Goal: Task Accomplishment & Management: Manage account settings

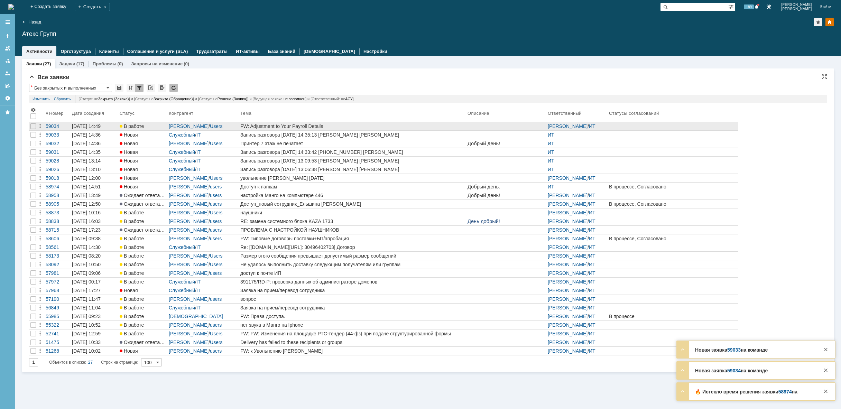
click at [335, 124] on div "FW: Adjustment to Your Payroll Details" at bounding box center [352, 126] width 224 height 6
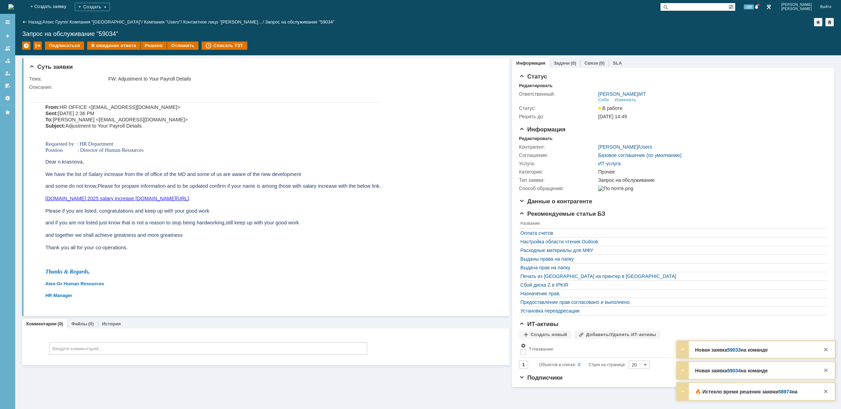
click at [14, 9] on img at bounding box center [11, 7] width 6 height 6
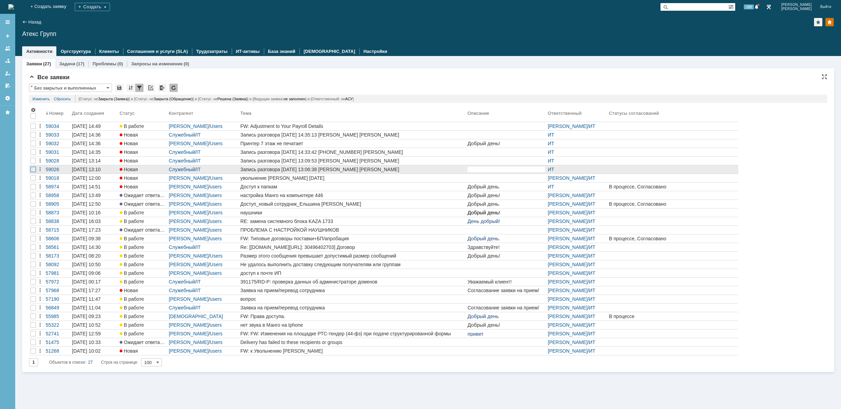
click at [34, 169] on div at bounding box center [33, 170] width 6 height 6
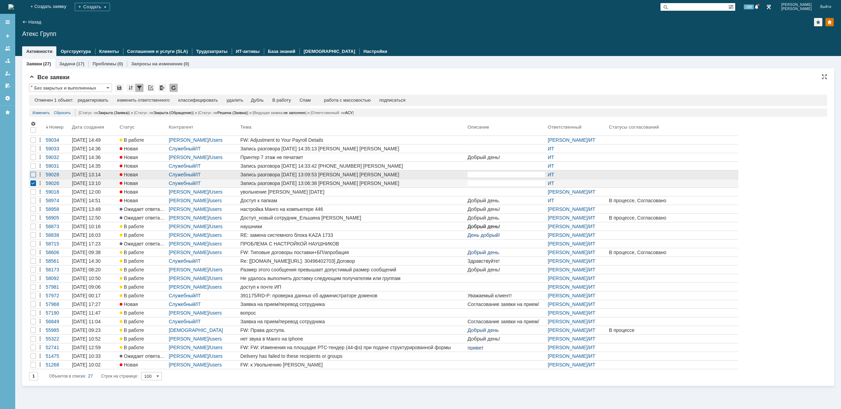
click at [33, 174] on div at bounding box center [33, 175] width 6 height 6
click at [33, 168] on div at bounding box center [33, 166] width 6 height 6
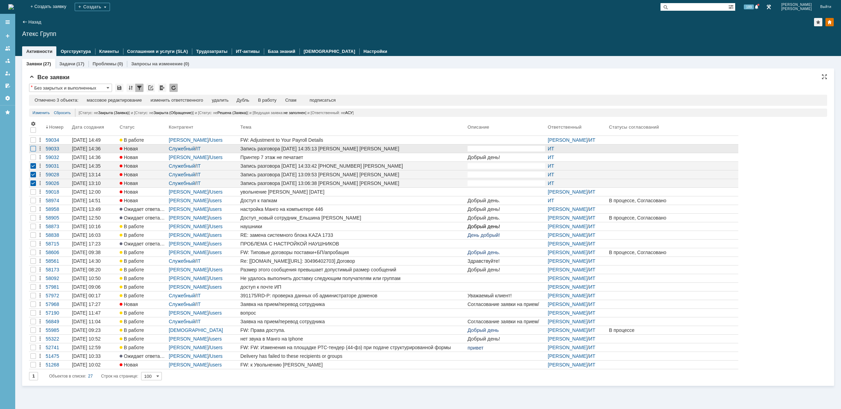
click at [32, 151] on div at bounding box center [33, 149] width 6 height 6
click at [220, 101] on div "удалить" at bounding box center [220, 101] width 17 height 6
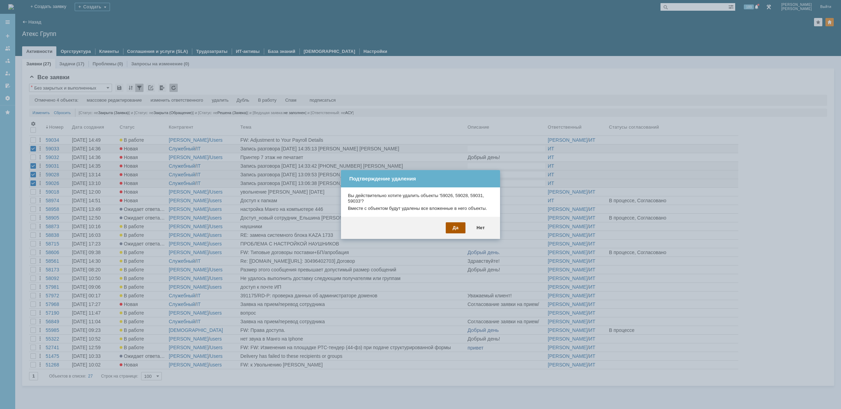
click at [457, 230] on div "Да" at bounding box center [456, 227] width 20 height 11
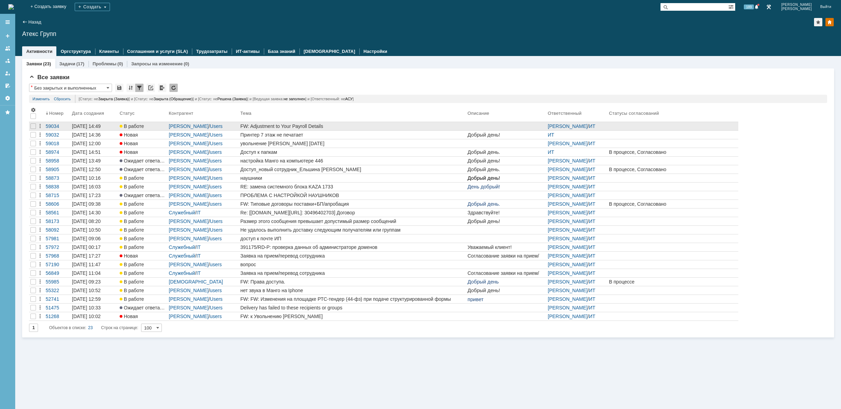
click at [371, 126] on div "FW: Adjustment to Your Payroll Details" at bounding box center [352, 126] width 224 height 6
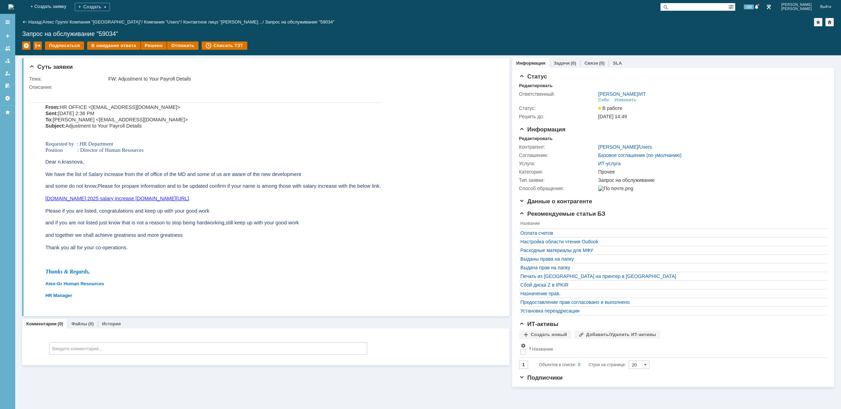
click at [14, 9] on img at bounding box center [11, 7] width 6 height 6
